Goal: Check status: Check status

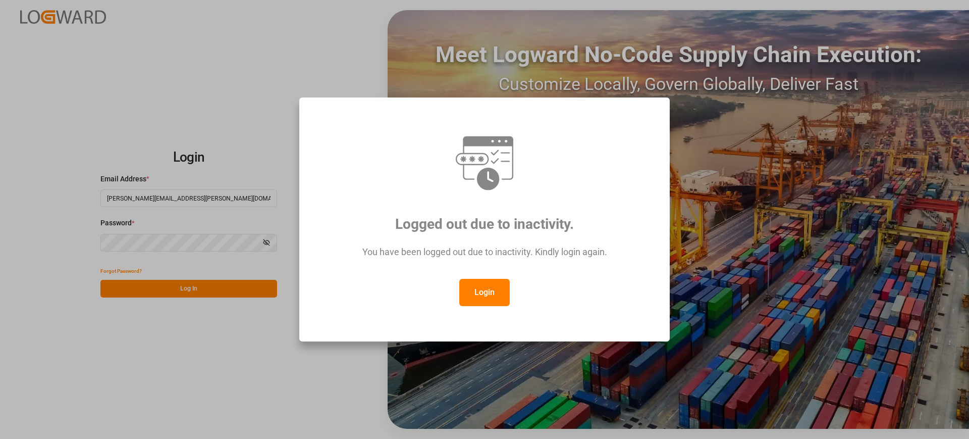
click at [498, 297] on button "Login" at bounding box center [484, 292] width 50 height 27
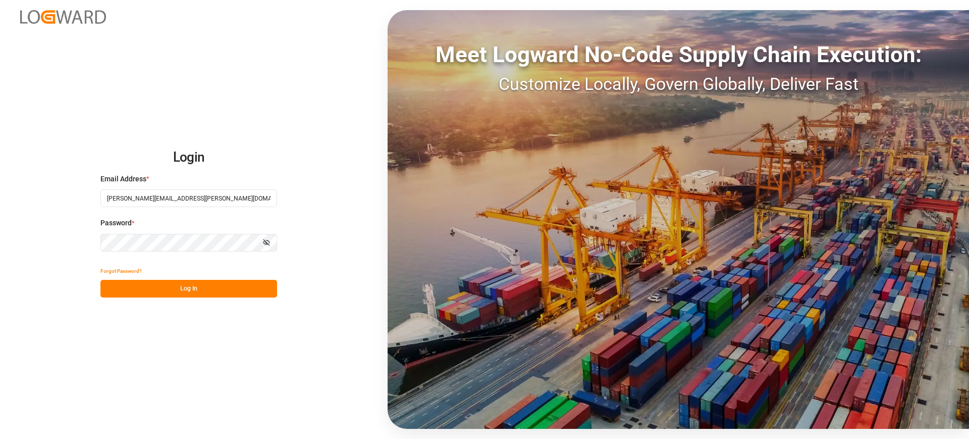
click at [231, 292] on button "Log In" at bounding box center [188, 289] width 177 height 18
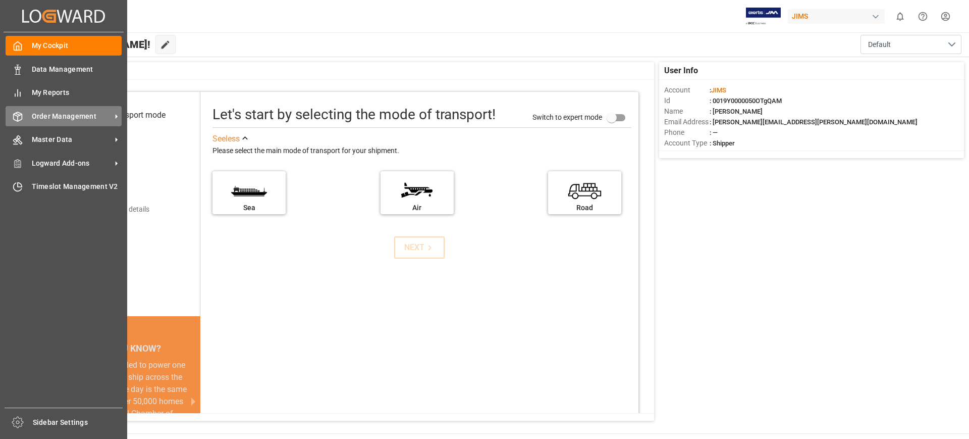
click at [105, 119] on span "Order Management" at bounding box center [72, 116] width 80 height 11
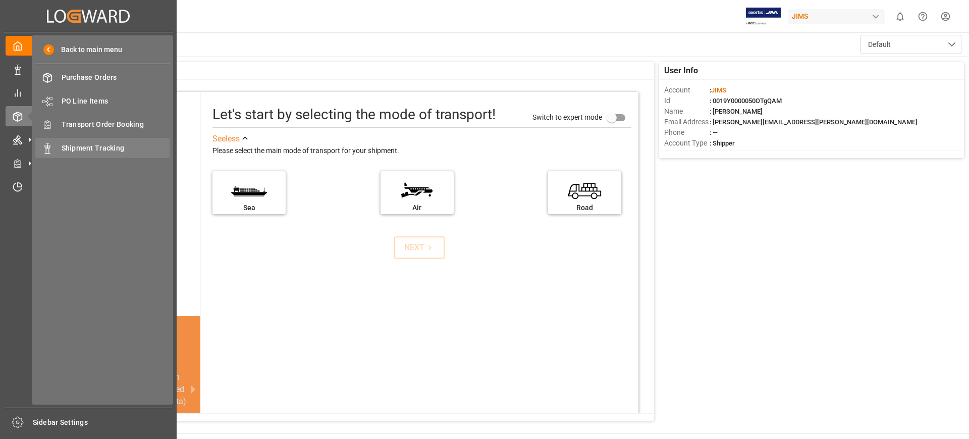
click at [121, 141] on div "Shipment Tracking Shipment Tracking" at bounding box center [102, 148] width 134 height 20
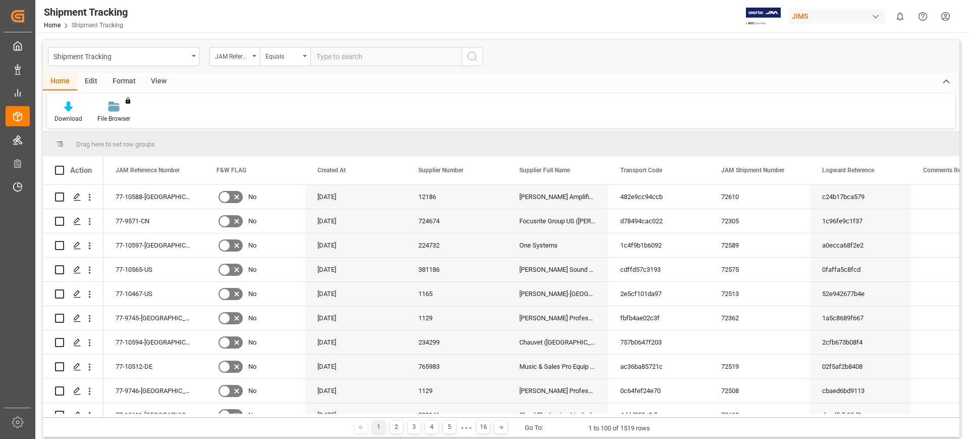
click at [384, 56] on input "text" at bounding box center [385, 56] width 151 height 19
type input "77-9772-cn"
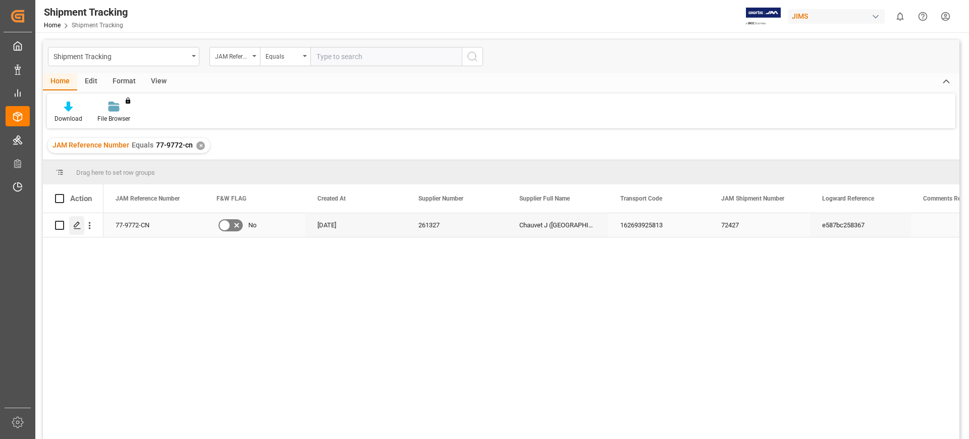
click at [76, 225] on icon "Press SPACE to select this row." at bounding box center [77, 225] width 8 height 8
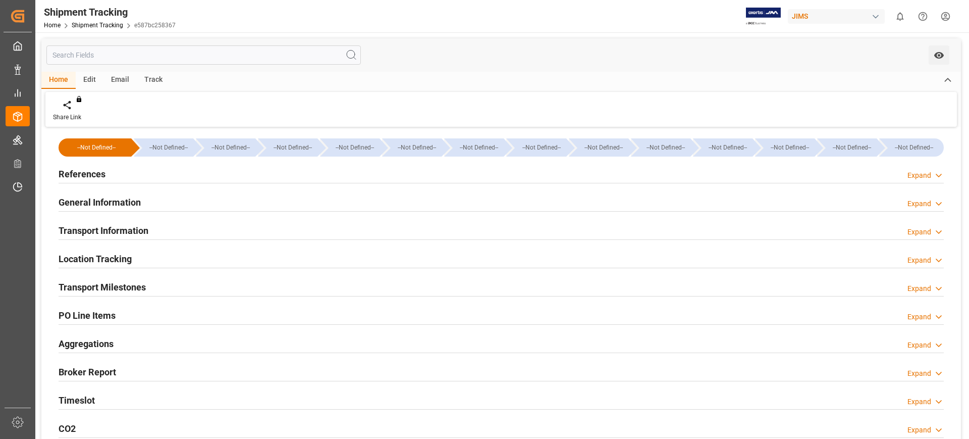
type input "Evergreen"
type input "Evergreen Marine Corp."
type input "9198109"
type input "267962"
type input "CNYTN"
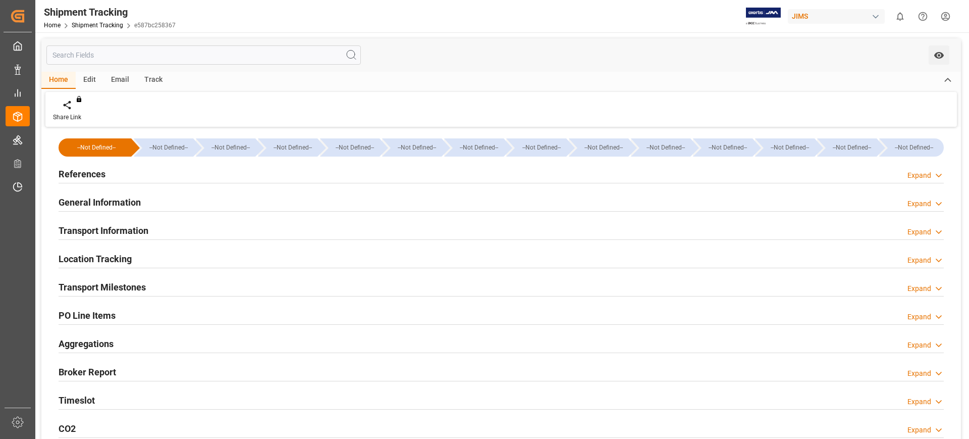
type input "CAVAN"
click at [104, 261] on h2 "Location Tracking" at bounding box center [95, 259] width 73 height 14
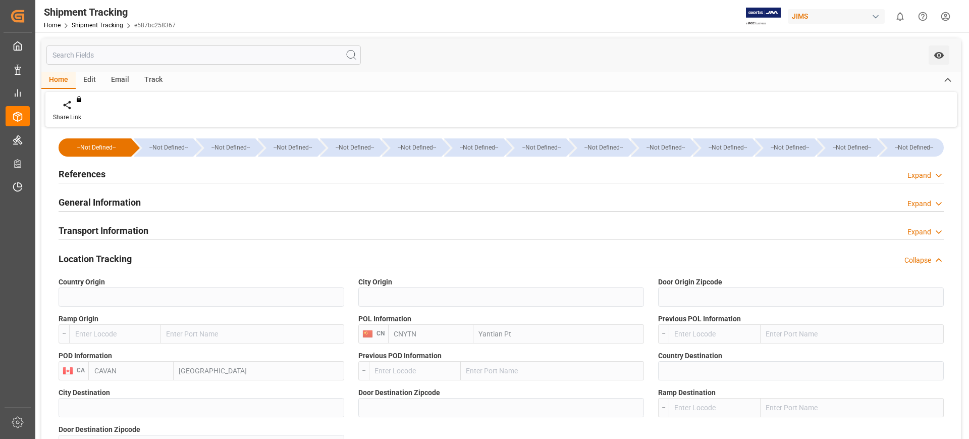
click at [120, 231] on h2 "Transport Information" at bounding box center [104, 231] width 90 height 14
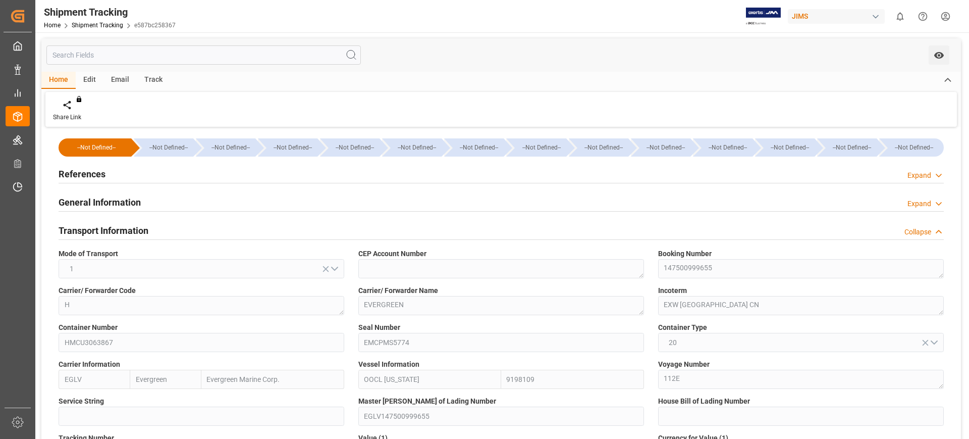
click at [95, 229] on h2 "Transport Information" at bounding box center [104, 231] width 90 height 14
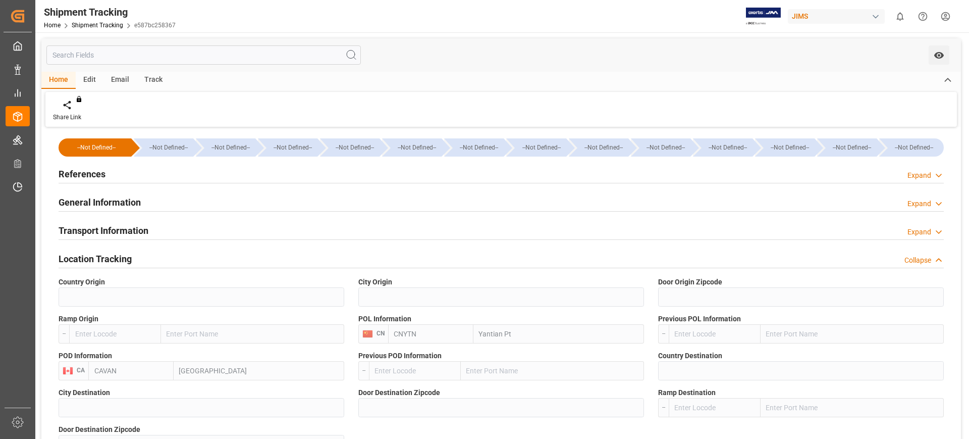
click at [108, 257] on h2 "Location Tracking" at bounding box center [95, 259] width 73 height 14
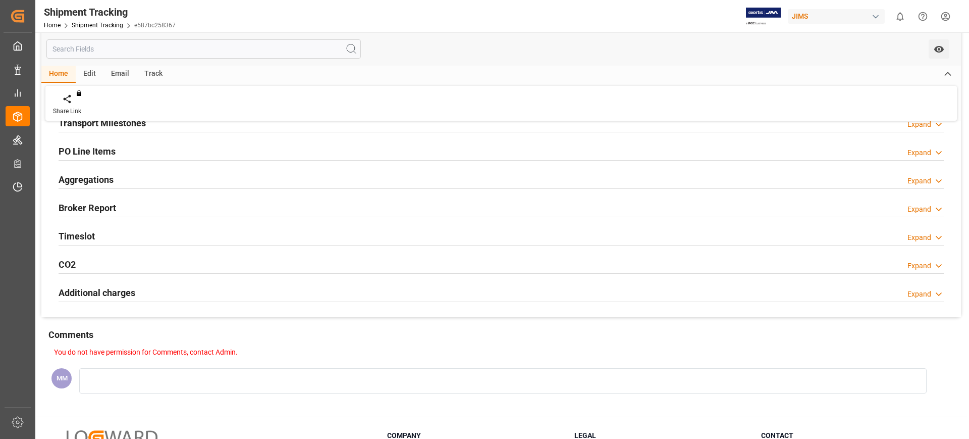
scroll to position [189, 0]
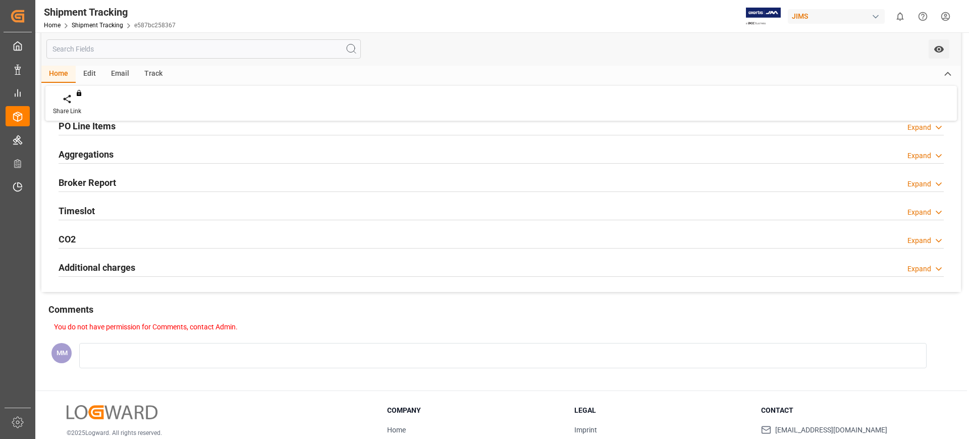
click at [94, 207] on h2 "Timeslot" at bounding box center [77, 211] width 36 height 14
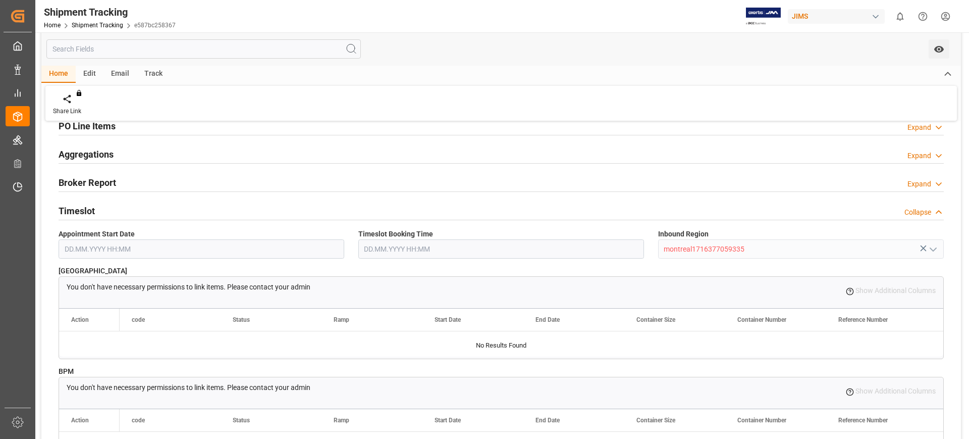
click at [84, 204] on h2 "Timeslot" at bounding box center [77, 211] width 36 height 14
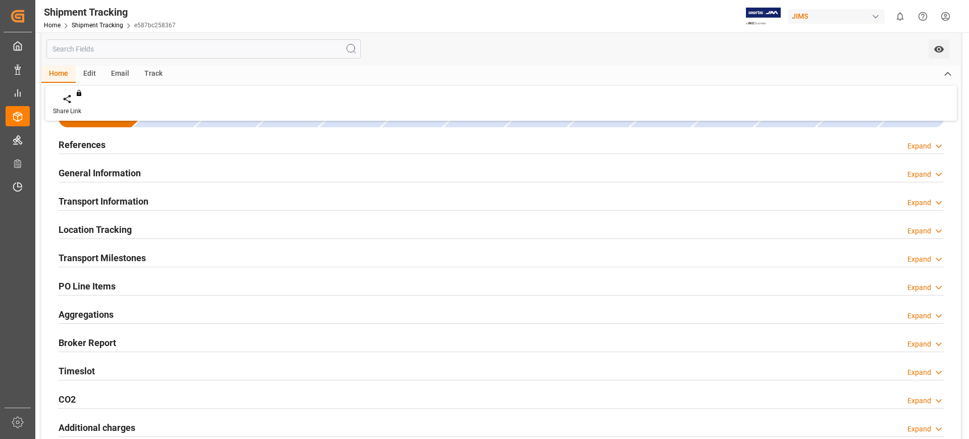
scroll to position [0, 0]
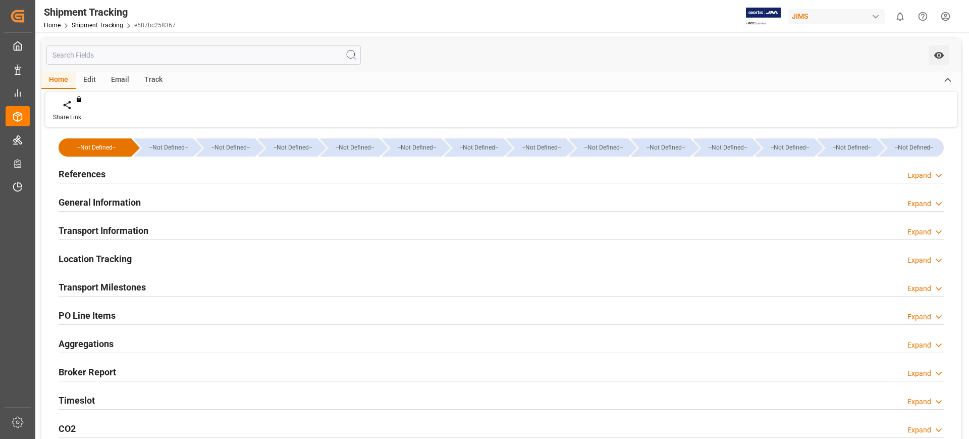
click at [121, 285] on h2 "Transport Milestones" at bounding box center [102, 287] width 87 height 14
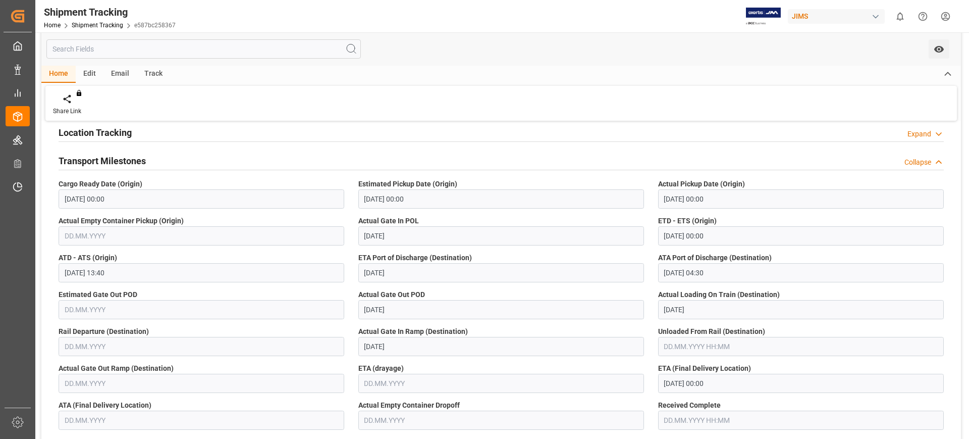
scroll to position [189, 0]
